Goal: Task Accomplishment & Management: Complete application form

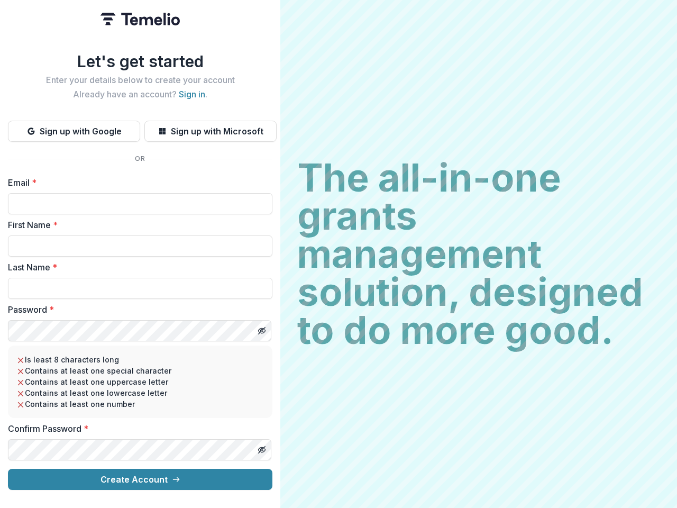
click at [339, 254] on h2 "The all-in-one grants management solution, designed to do more good." at bounding box center [478, 254] width 363 height 191
click at [74, 127] on button "Sign up with Google" at bounding box center [74, 131] width 132 height 21
click at [210, 127] on button "Sign up with Microsoft" at bounding box center [210, 131] width 132 height 21
click at [261, 328] on line "Toggle password visibility" at bounding box center [262, 331] width 6 height 6
click at [261, 447] on line "Toggle password visibility" at bounding box center [262, 450] width 6 height 6
